Goal: Information Seeking & Learning: Find specific fact

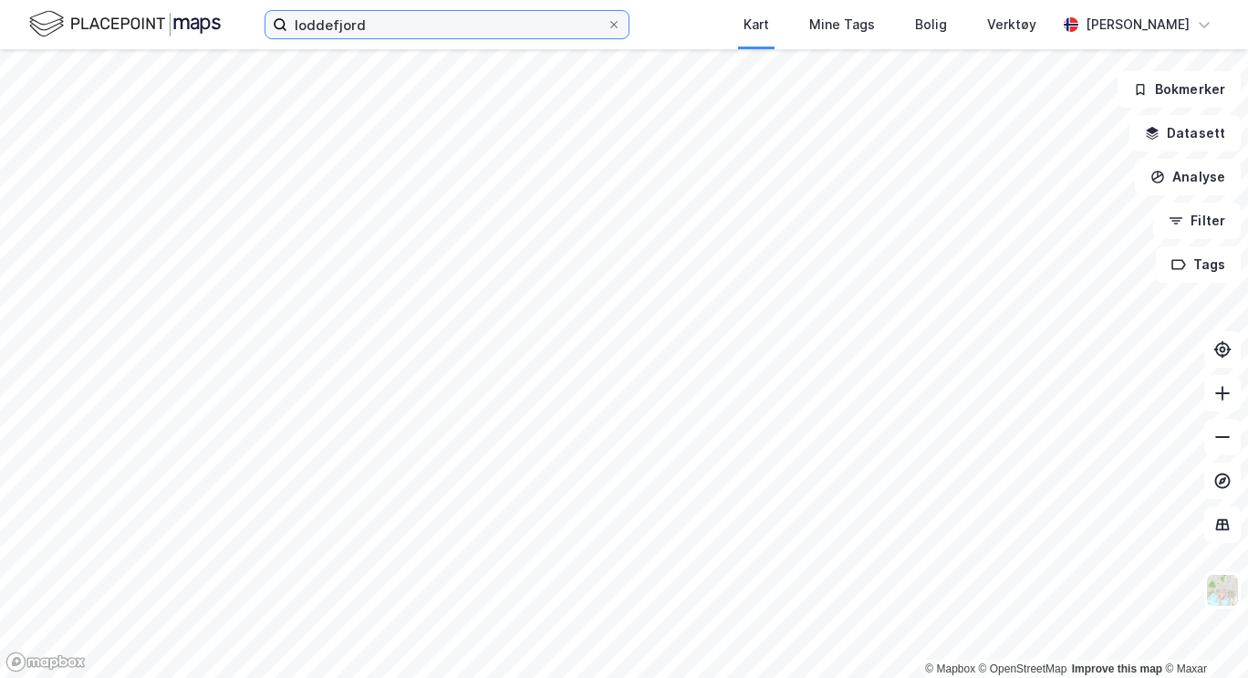
click at [334, 29] on input "loddefjord" at bounding box center [446, 24] width 319 height 27
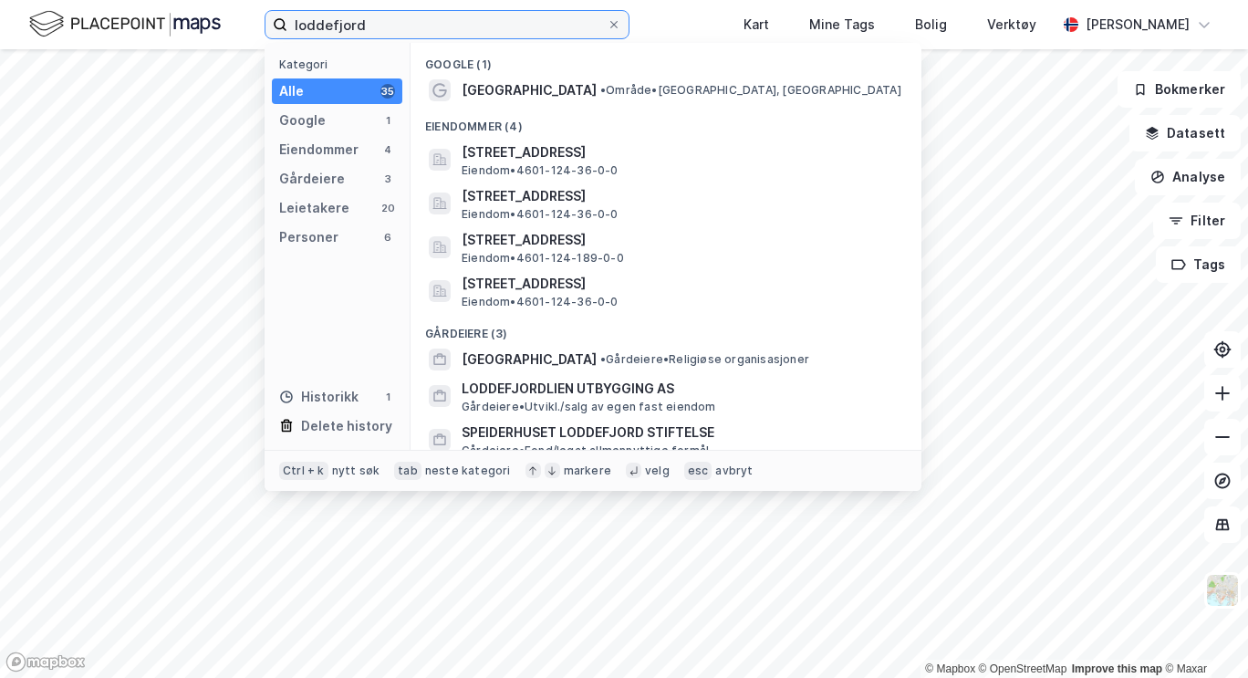
click at [334, 29] on input "loddefjord" at bounding box center [446, 24] width 319 height 27
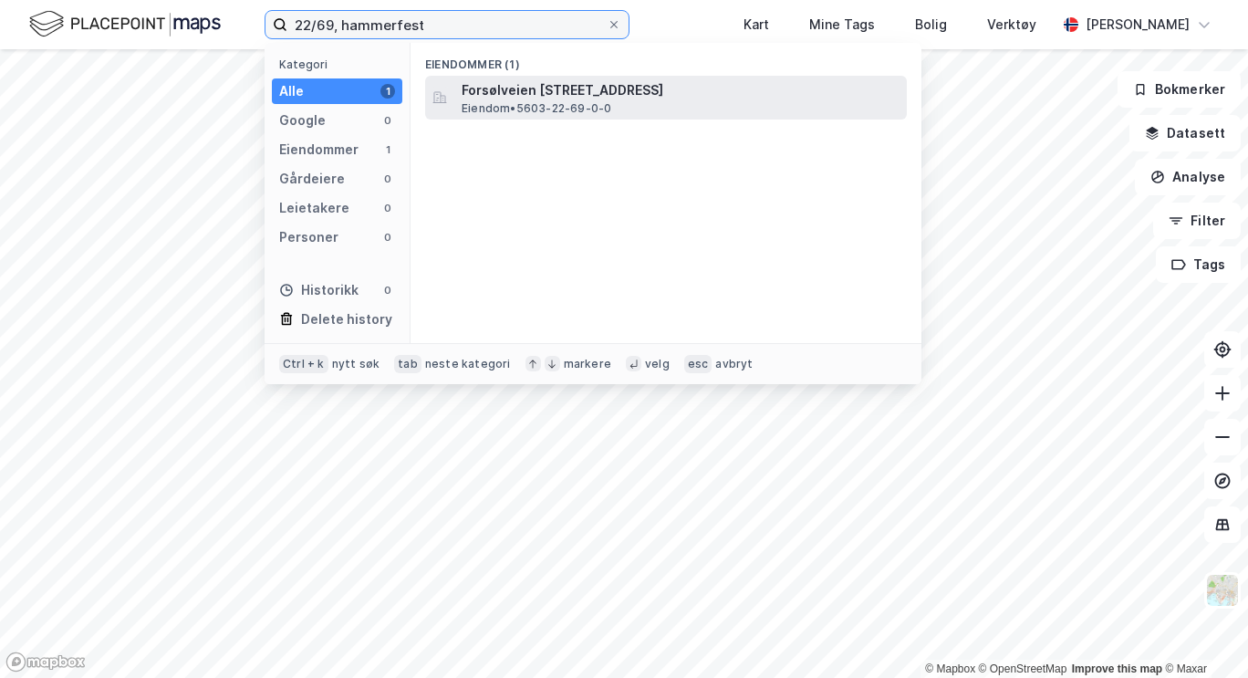
type input "22/69, hammerfest"
click at [483, 91] on span "Forsølveien [STREET_ADDRESS]" at bounding box center [681, 90] width 438 height 22
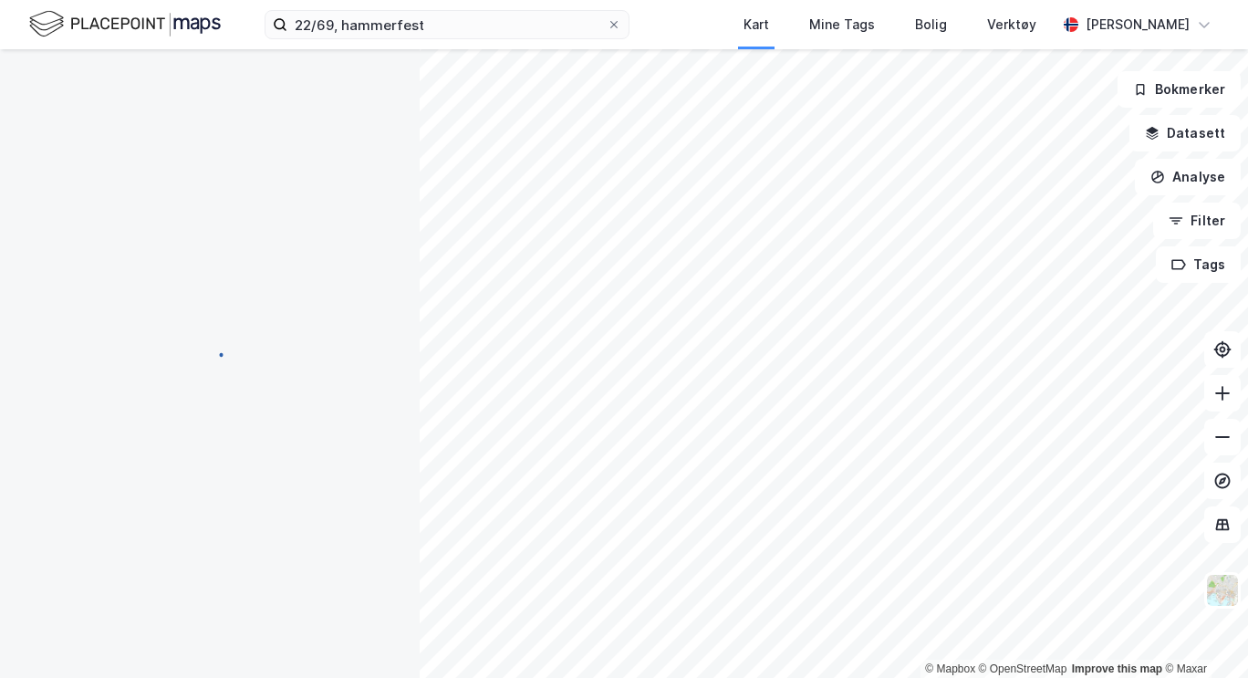
scroll to position [1, 0]
